Goal: Task Accomplishment & Management: Complete application form

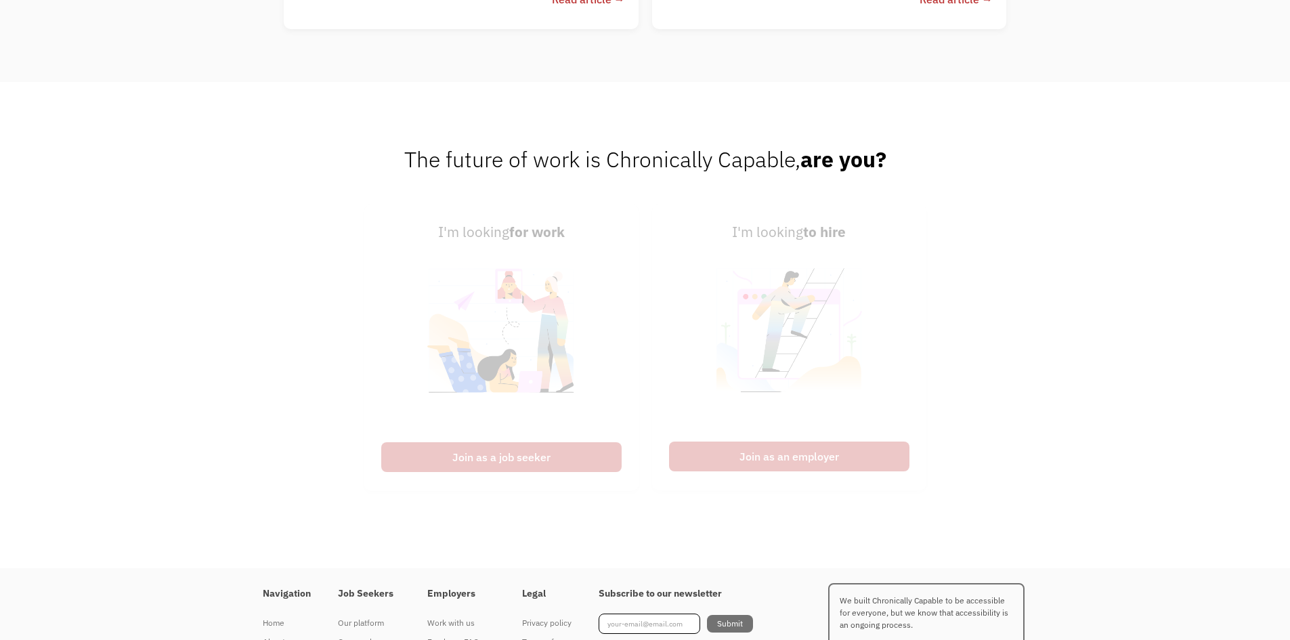
scroll to position [3428, 0]
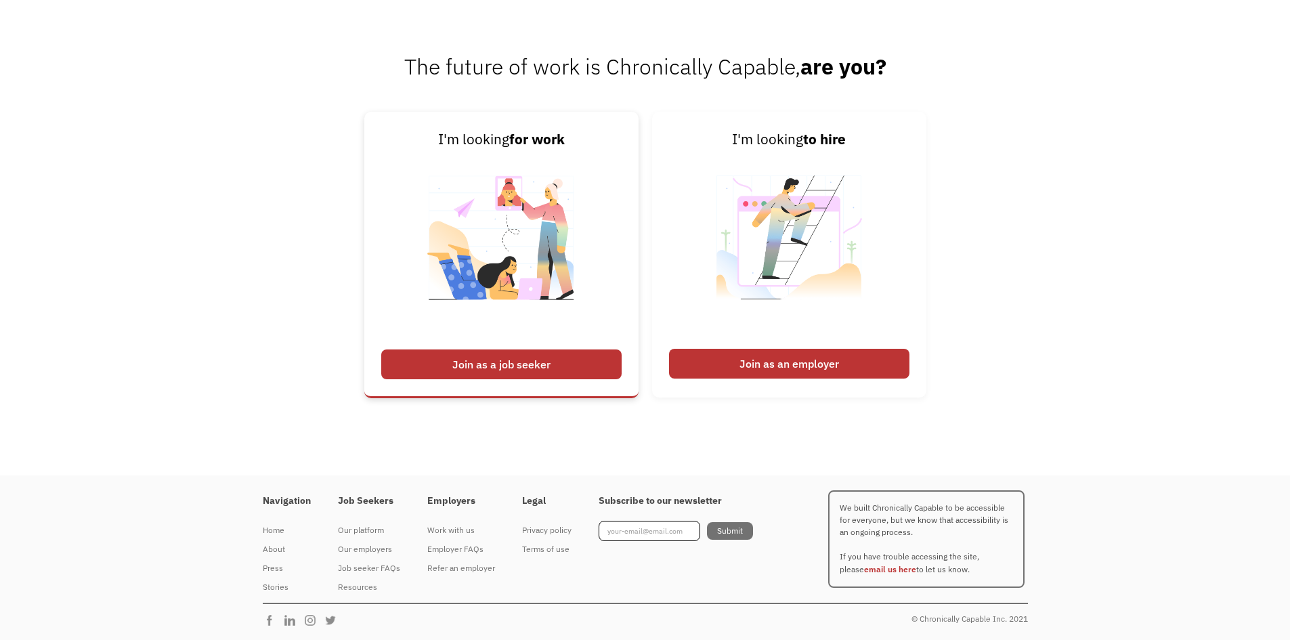
click at [595, 364] on div "Join as a job seeker" at bounding box center [501, 364] width 240 height 30
click at [369, 502] on h4 "Job Seekers" at bounding box center [369, 501] width 62 height 12
click at [347, 531] on div "Our platform" at bounding box center [369, 530] width 62 height 16
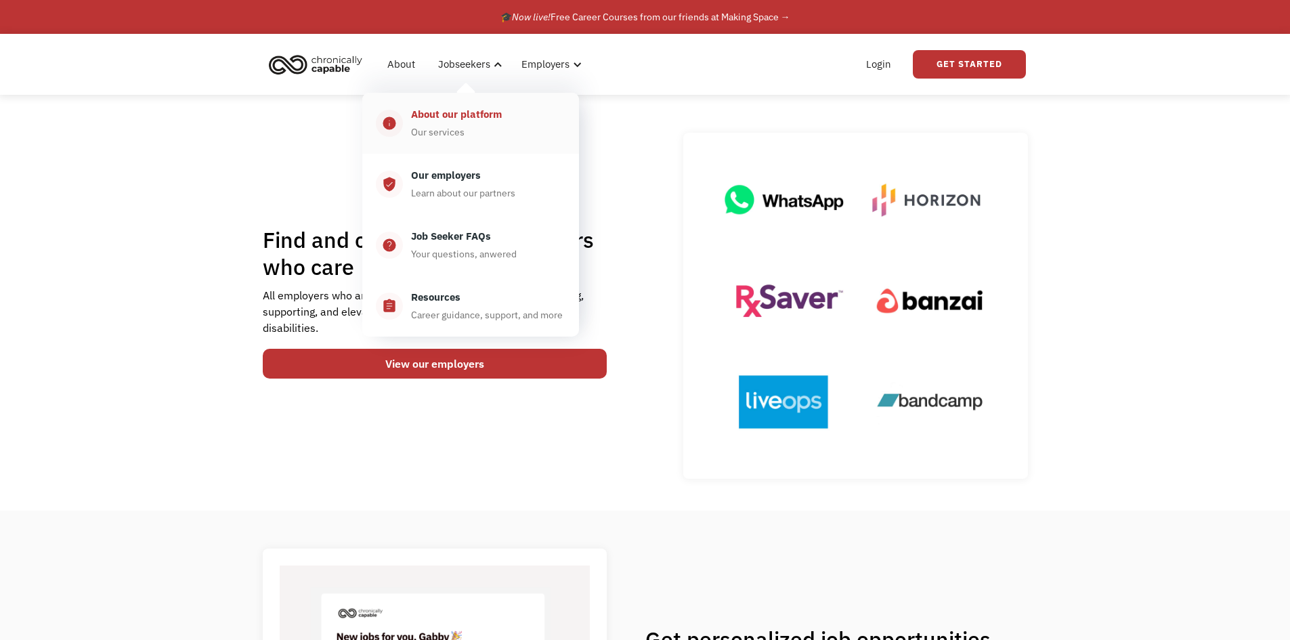
click at [475, 118] on div "About our platform" at bounding box center [456, 114] width 91 height 16
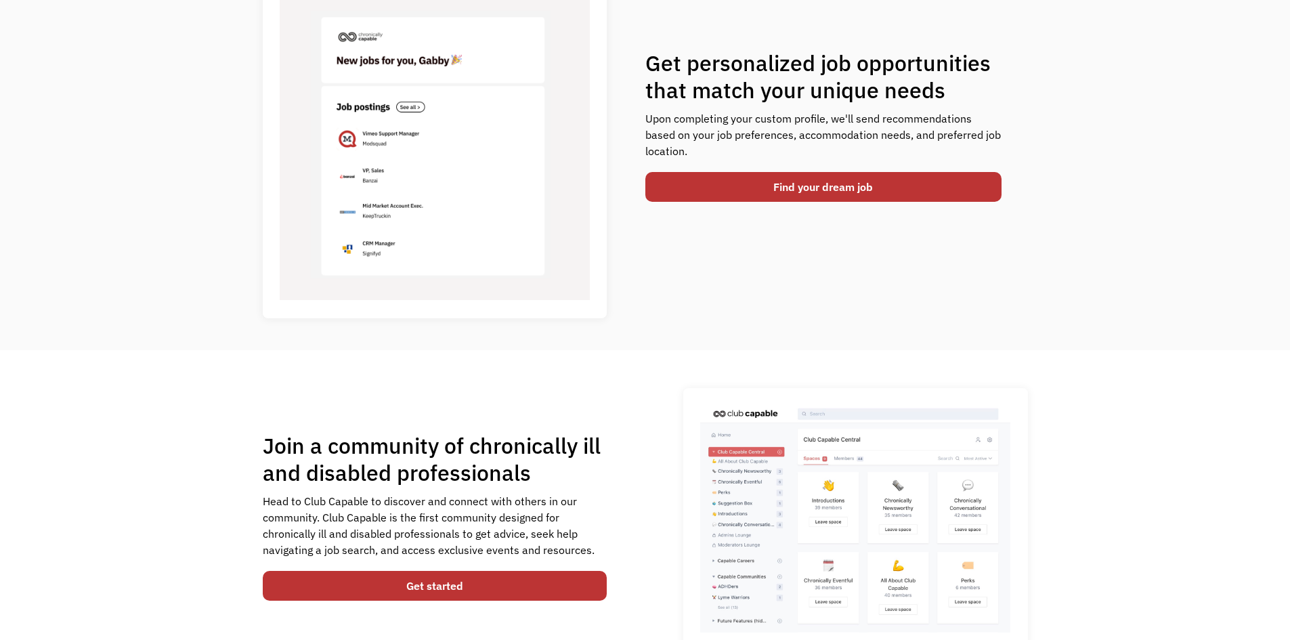
scroll to position [474, 0]
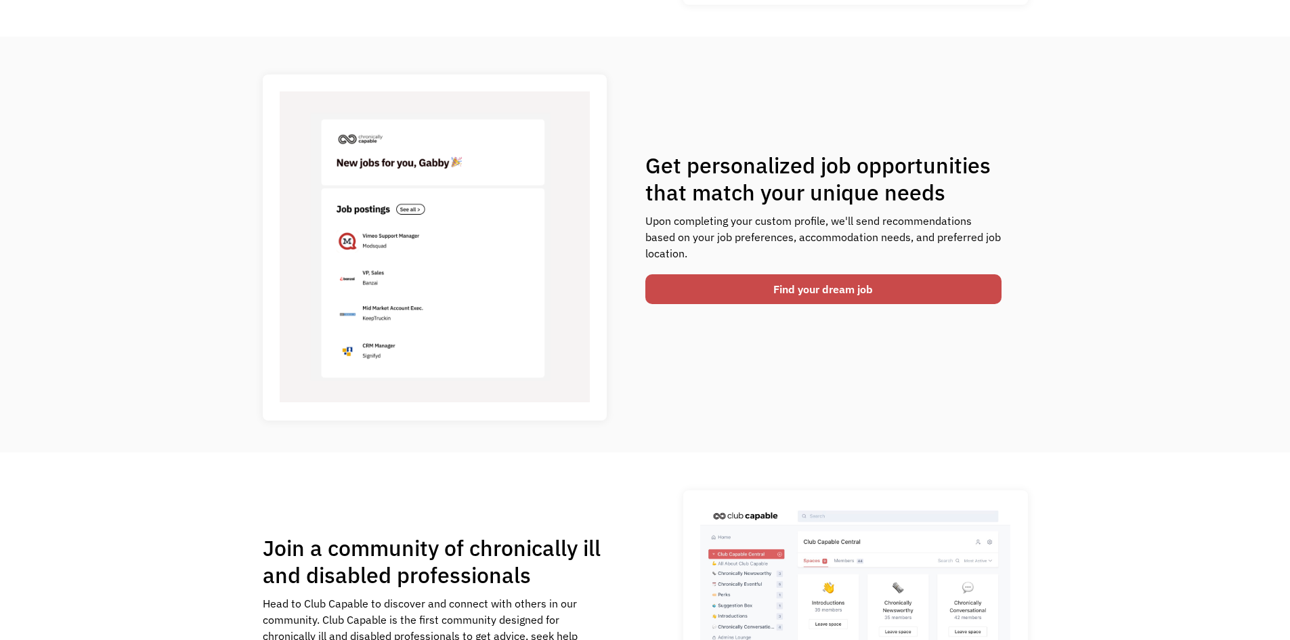
click at [781, 291] on link "Find your dream job" at bounding box center [823, 289] width 357 height 30
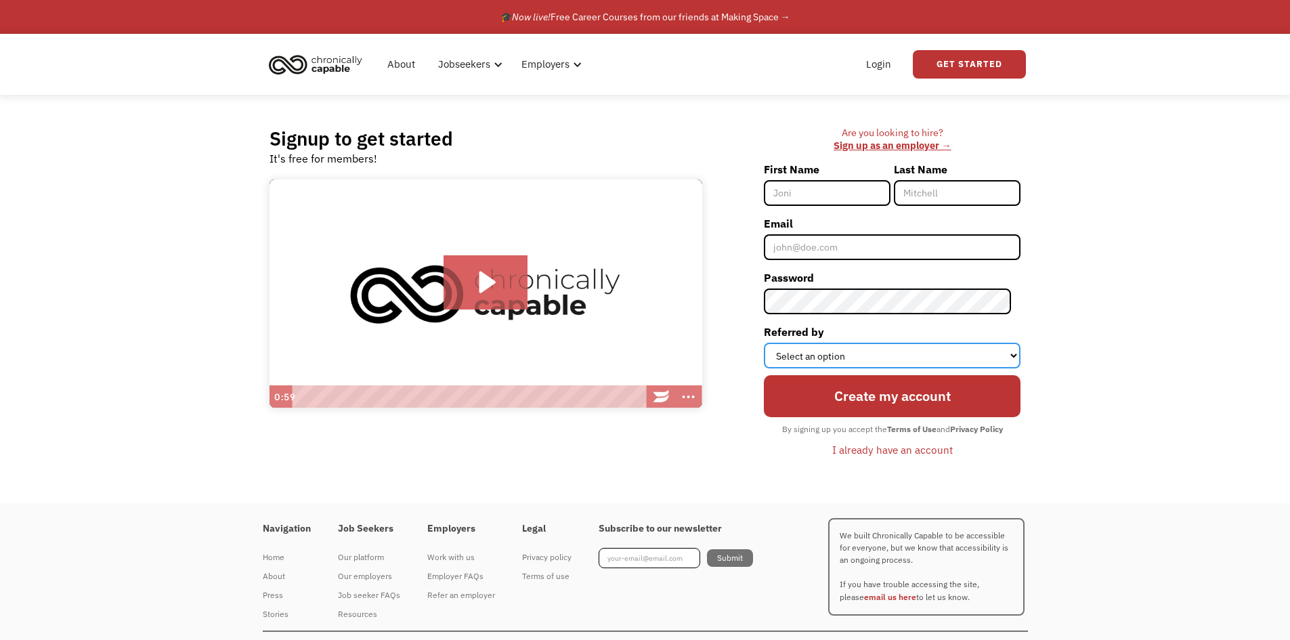
click at [901, 357] on select "Select an option Instagram Facebook Twitter Search Engine News Article Word of …" at bounding box center [892, 356] width 257 height 26
select select "Search Engine"
click at [773, 343] on select "Select an option Instagram Facebook Twitter Search Engine News Article Word of …" at bounding box center [892, 356] width 257 height 26
click at [818, 199] on input "First Name" at bounding box center [827, 193] width 127 height 26
type input "Everest"
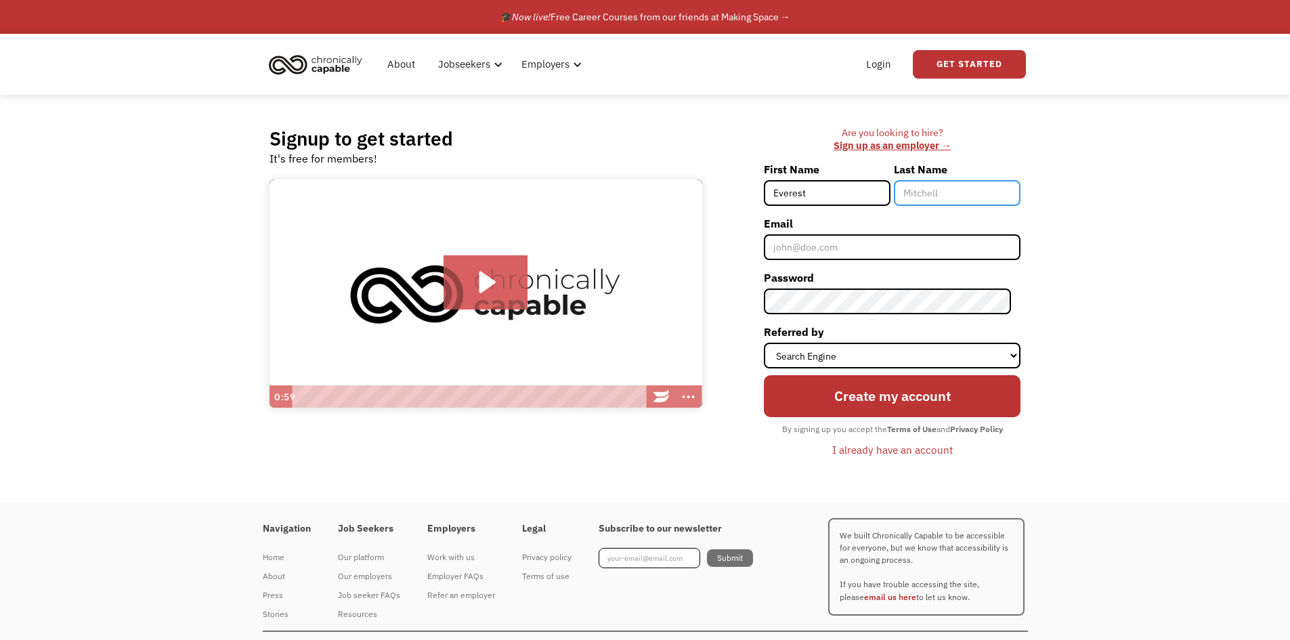
click at [946, 192] on input "Last Name" at bounding box center [957, 193] width 127 height 26
type input "[PERSON_NAME]"
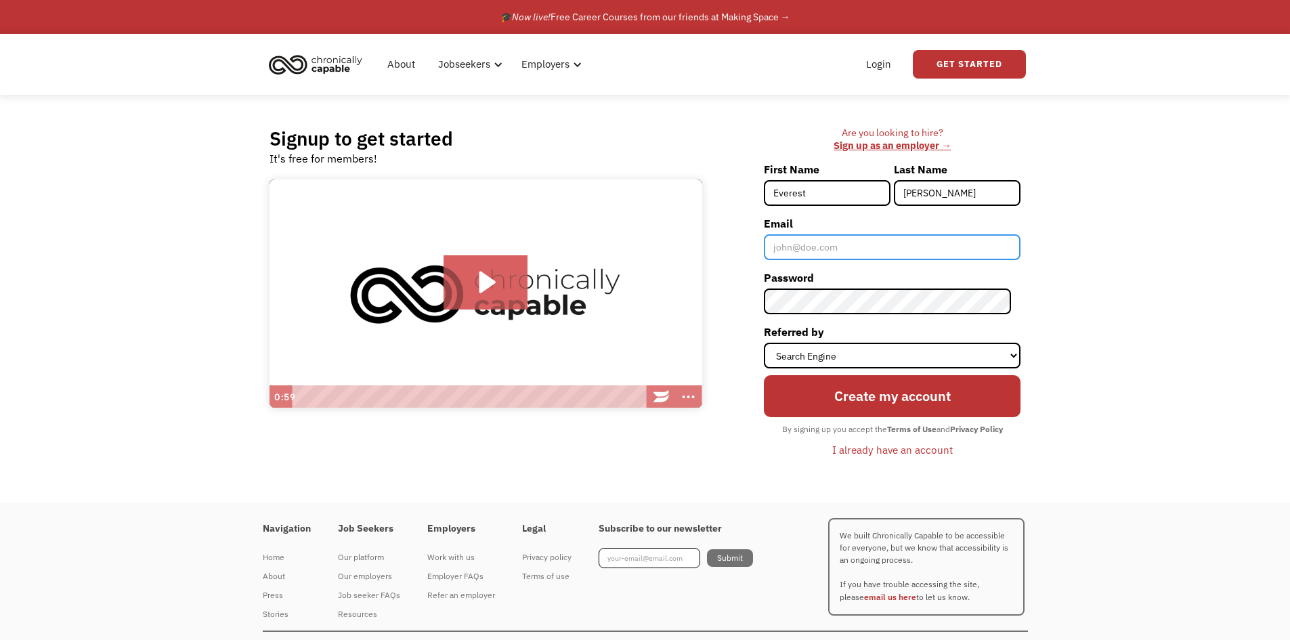
click at [925, 247] on input "Email" at bounding box center [892, 247] width 257 height 26
type input "[EMAIL_ADDRESS][DOMAIN_NAME]"
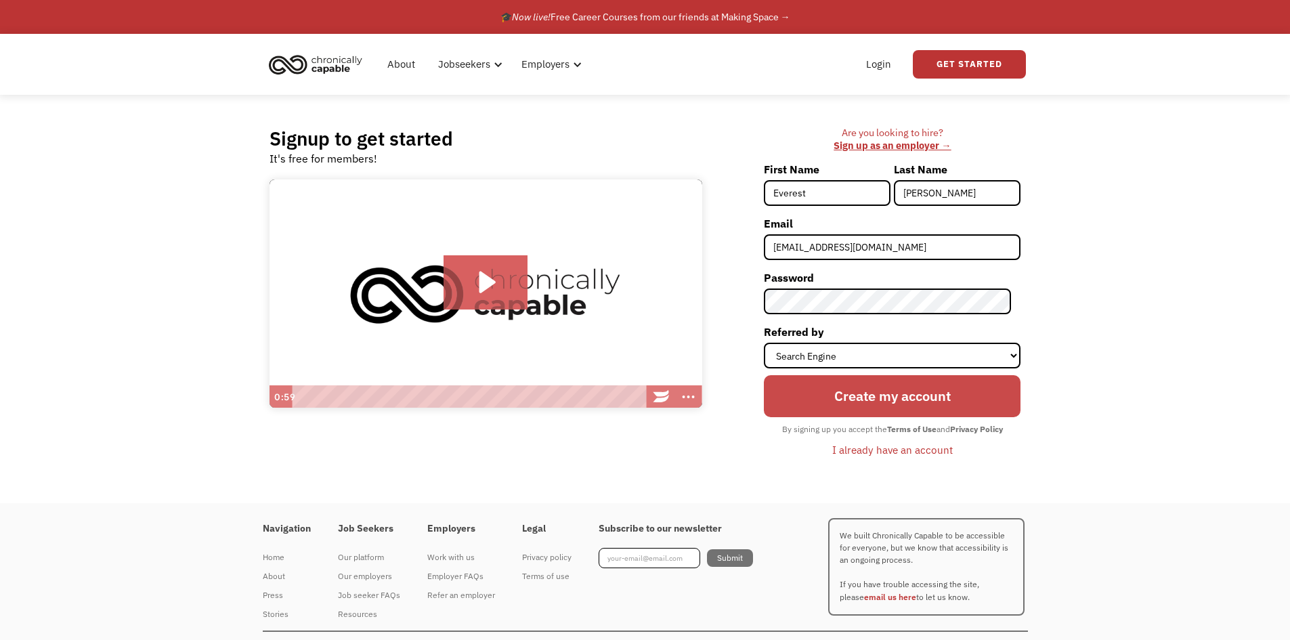
click at [878, 399] on input "Create my account" at bounding box center [892, 396] width 257 height 42
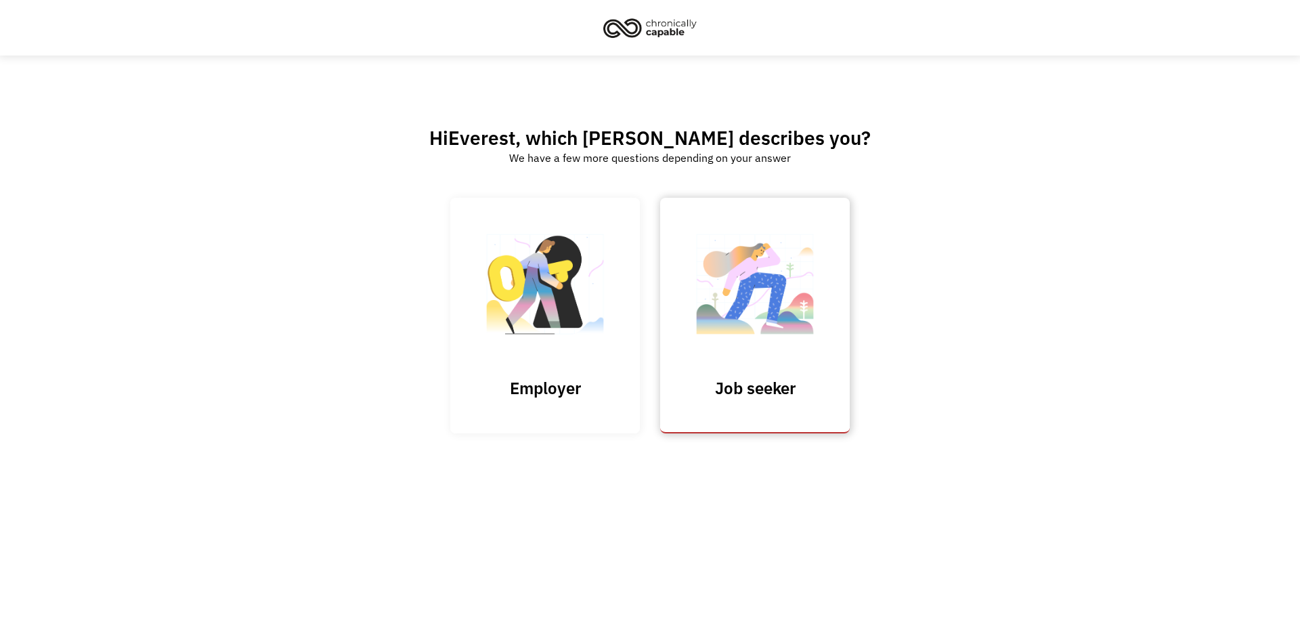
click at [773, 323] on img at bounding box center [754, 291] width 135 height 132
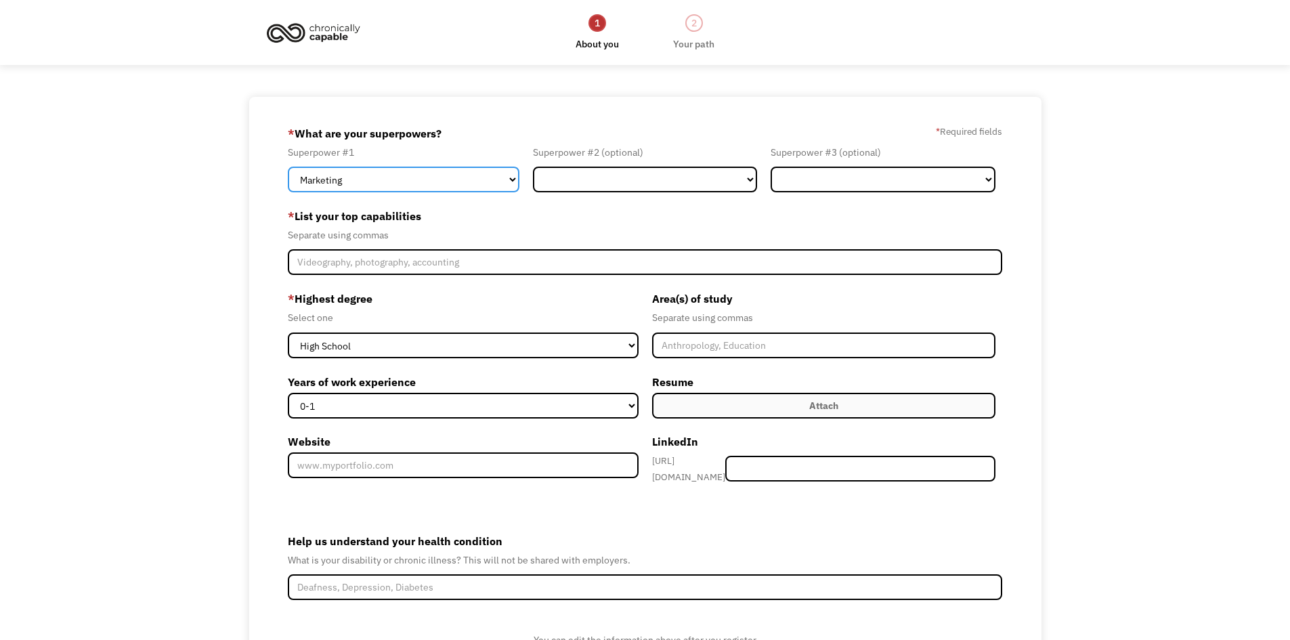
click at [508, 180] on select "Marketing Human Resources Finance Technology Operations Sales Industrial & Manu…" at bounding box center [404, 180] width 232 height 26
click at [605, 206] on label "* List your top capabilities" at bounding box center [645, 216] width 715 height 22
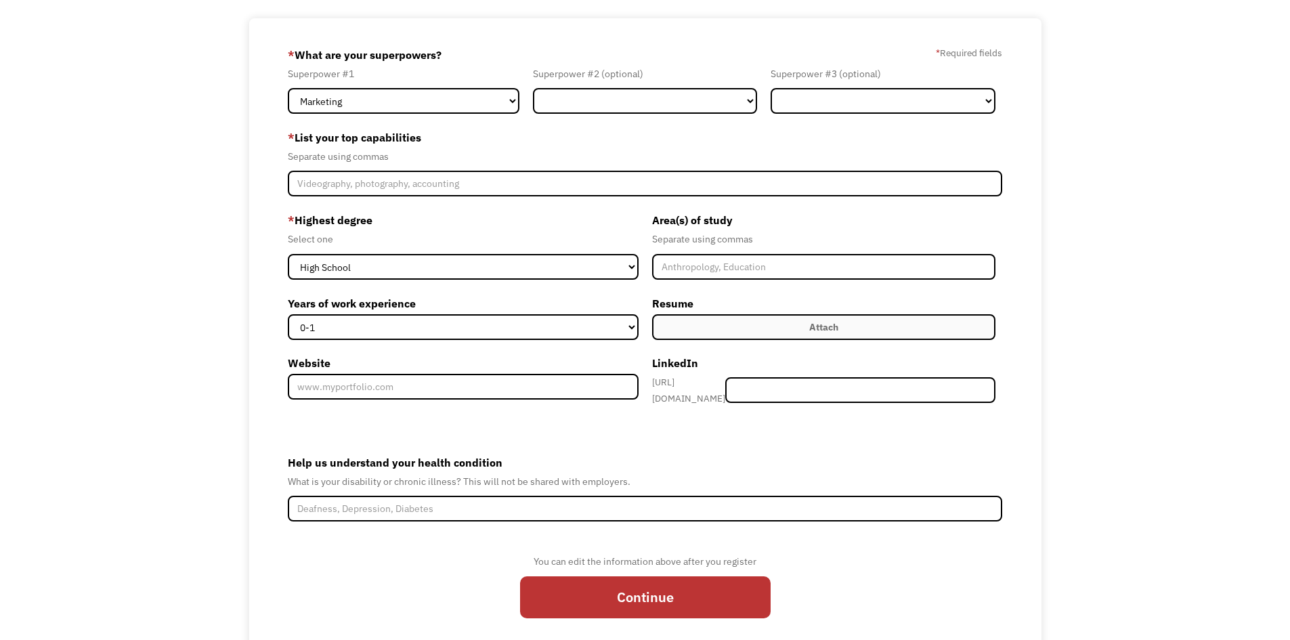
scroll to position [120, 0]
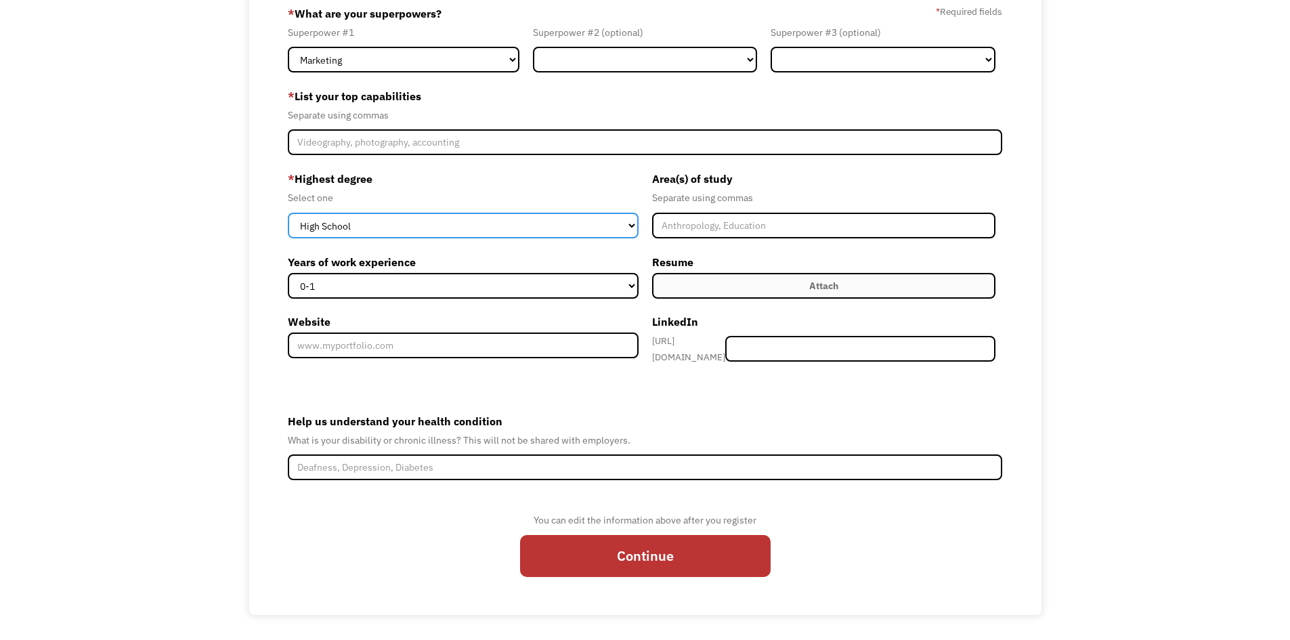
click at [609, 227] on select "High School Associates Bachelors Master's PhD" at bounding box center [463, 226] width 351 height 26
click at [603, 223] on select "High School Associates Bachelors Master's PhD" at bounding box center [463, 226] width 351 height 26
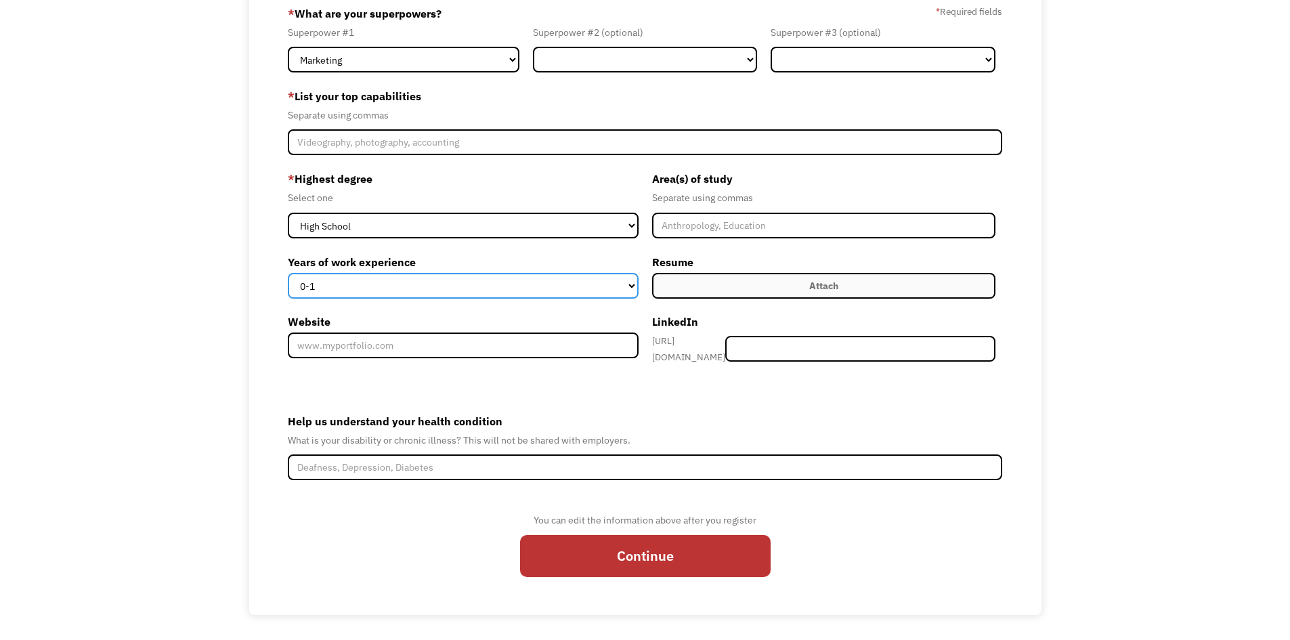
click at [629, 278] on select "0-1 2-4 5-10 11-15 15+" at bounding box center [463, 286] width 351 height 26
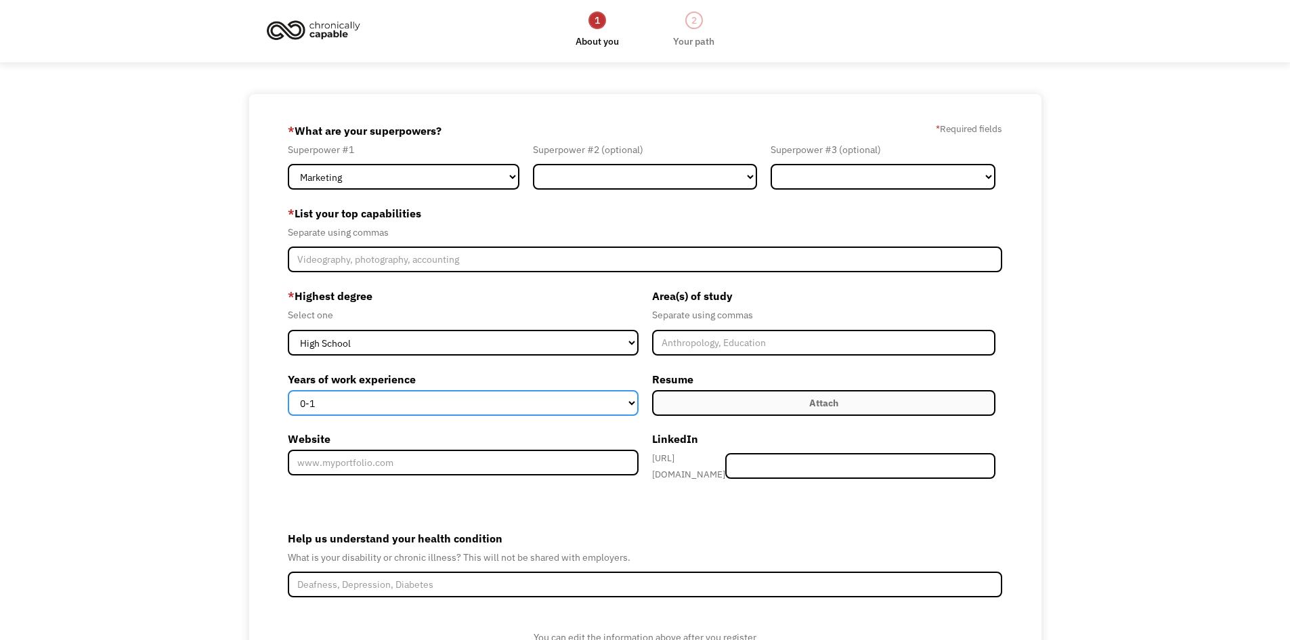
scroll to position [0, 0]
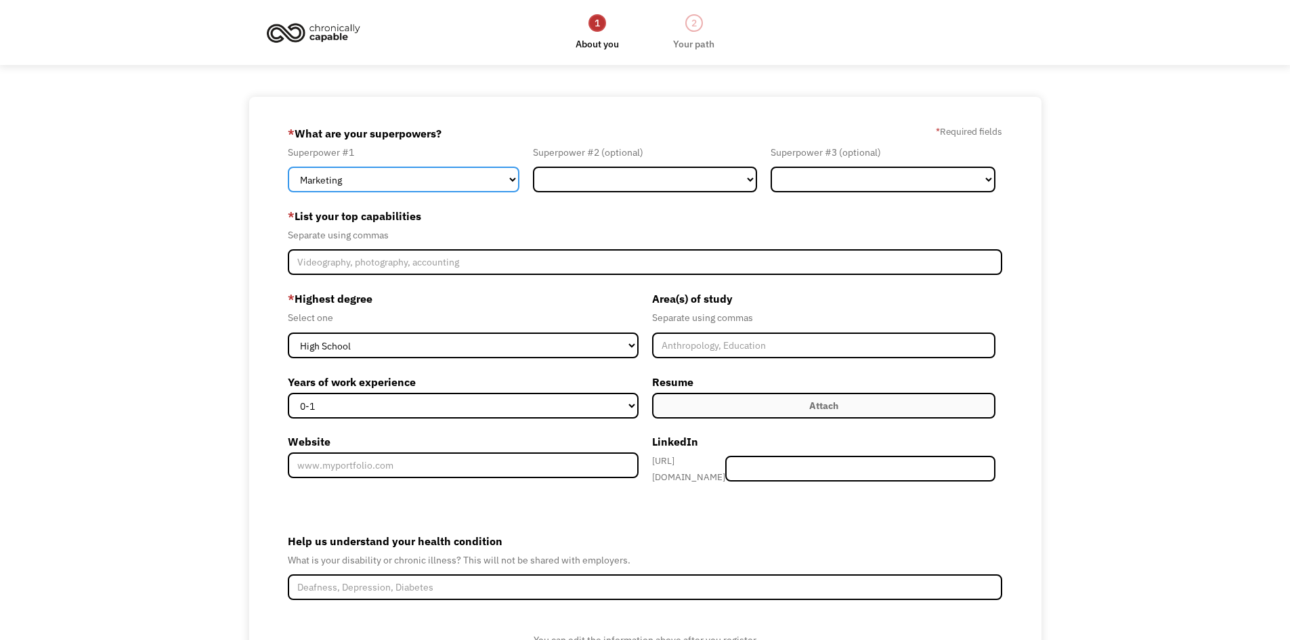
click at [516, 183] on select "Marketing Human Resources Finance Technology Operations Sales Industrial & Manu…" at bounding box center [404, 180] width 232 height 26
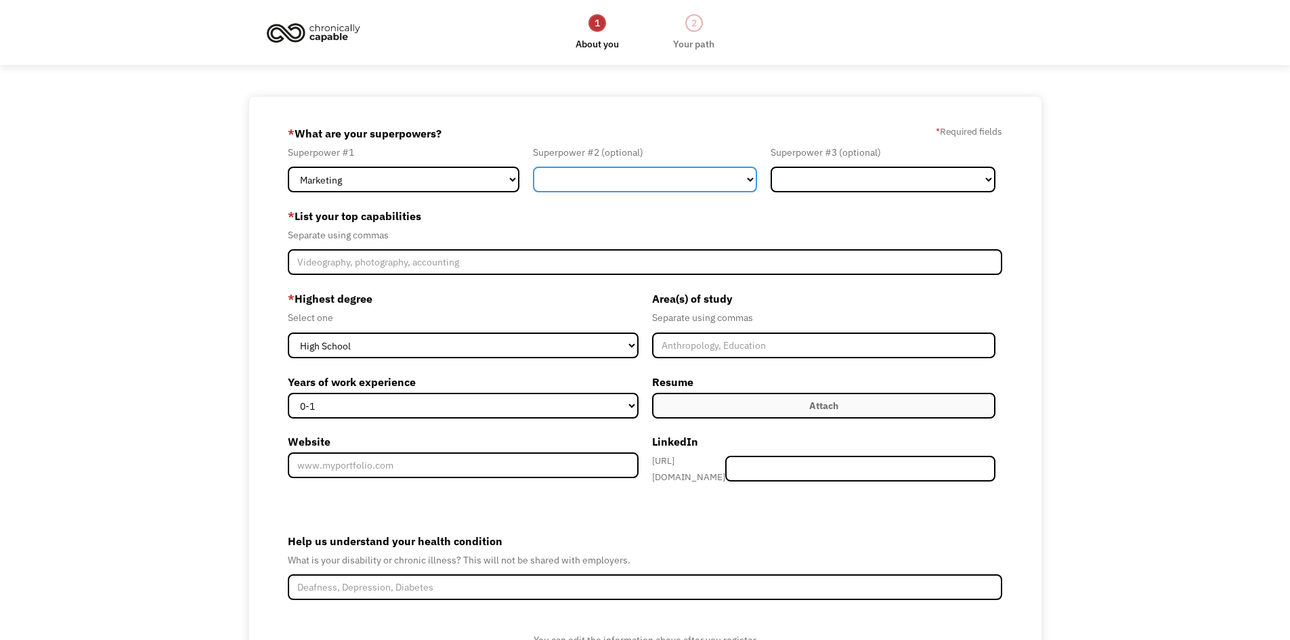
click at [743, 179] on select "Marketing Human Resources Finance Technology Operations Sales Industrial & Manu…" at bounding box center [645, 180] width 225 height 26
